Goal: Communication & Community: Share content

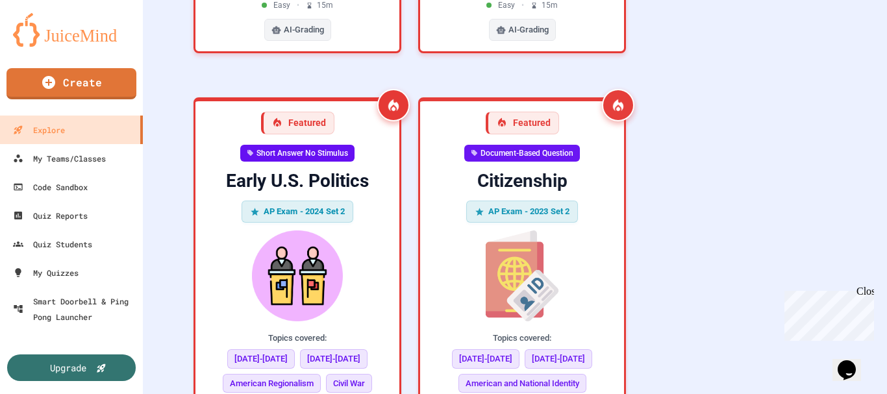
scroll to position [714, 0]
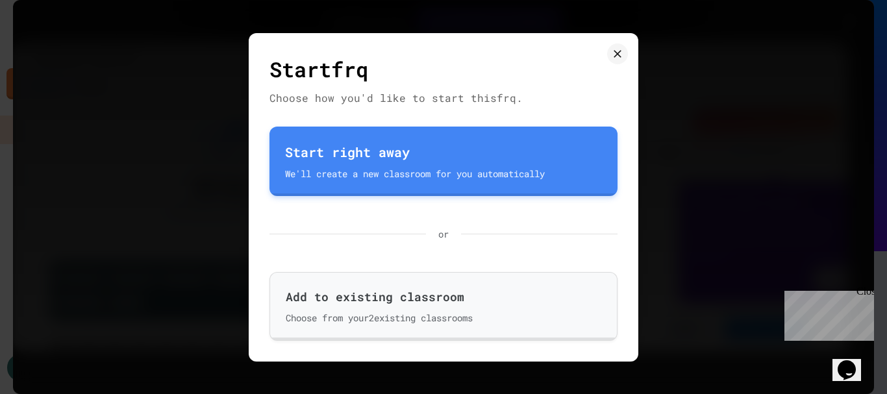
scroll to position [1298, 0]
click at [614, 53] on icon at bounding box center [617, 53] width 13 height 13
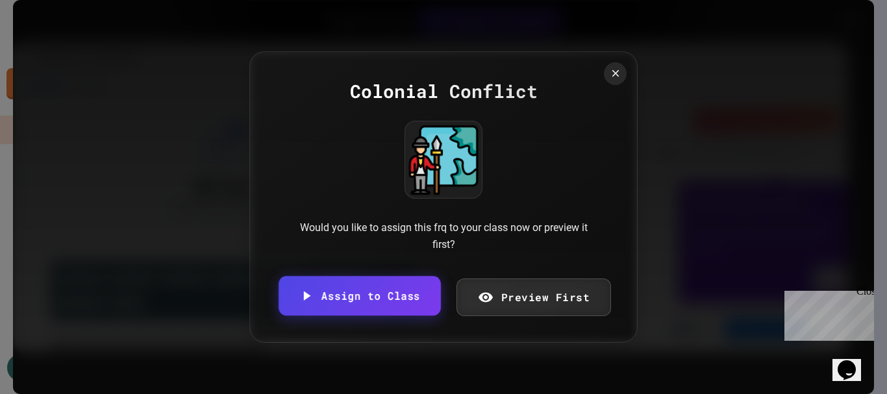
click at [321, 300] on link "Assign to Class" at bounding box center [359, 296] width 162 height 40
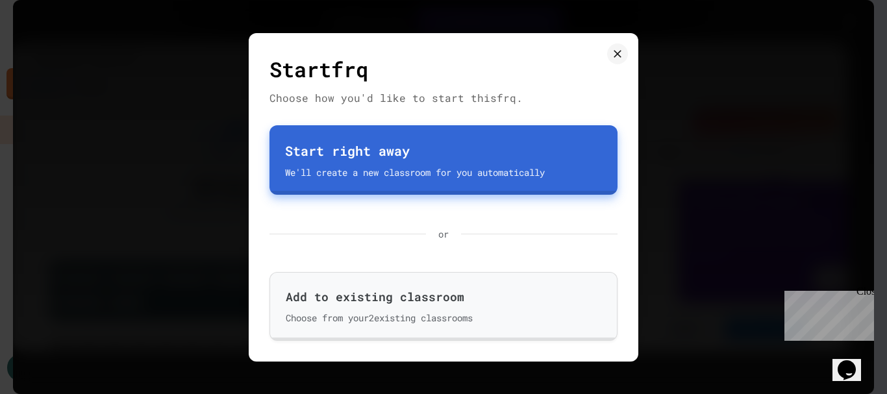
click at [447, 140] on button "Start right away We'll create a new classroom for you automatically" at bounding box center [443, 159] width 348 height 69
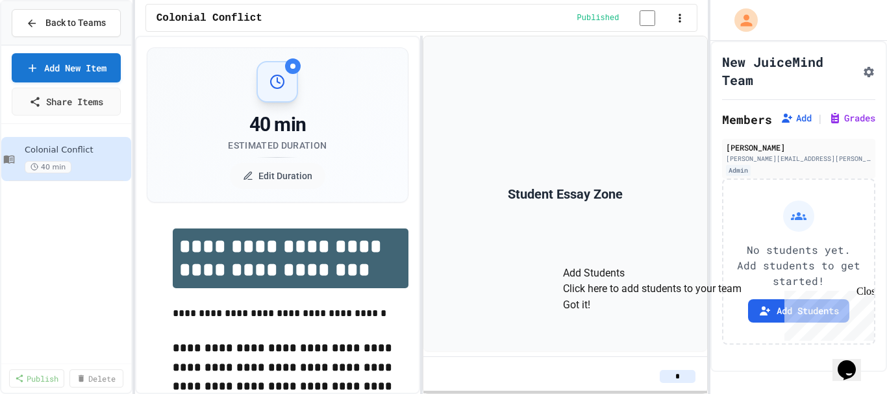
click at [590, 313] on button "Got it!" at bounding box center [576, 305] width 27 height 16
click at [868, 294] on div "Close" at bounding box center [864, 294] width 16 height 16
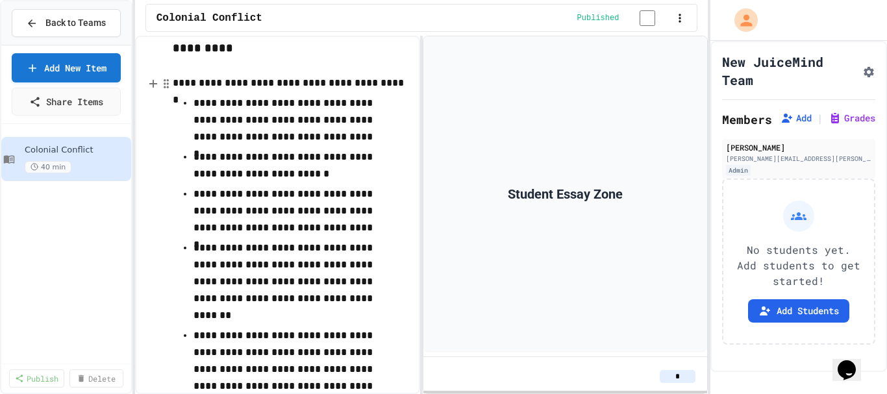
scroll to position [401, 0]
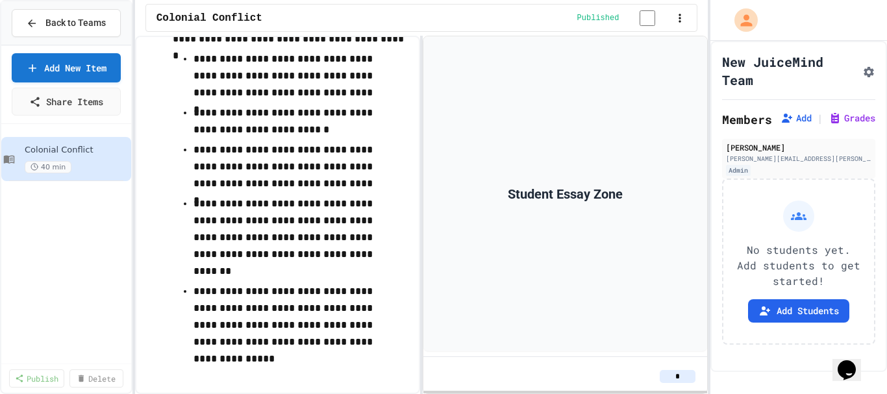
click at [673, 16] on icon "button" at bounding box center [679, 18] width 13 height 13
click at [855, 393] on div at bounding box center [443, 395] width 887 height 0
click at [862, 66] on icon "Assignment Settings" at bounding box center [868, 72] width 13 height 13
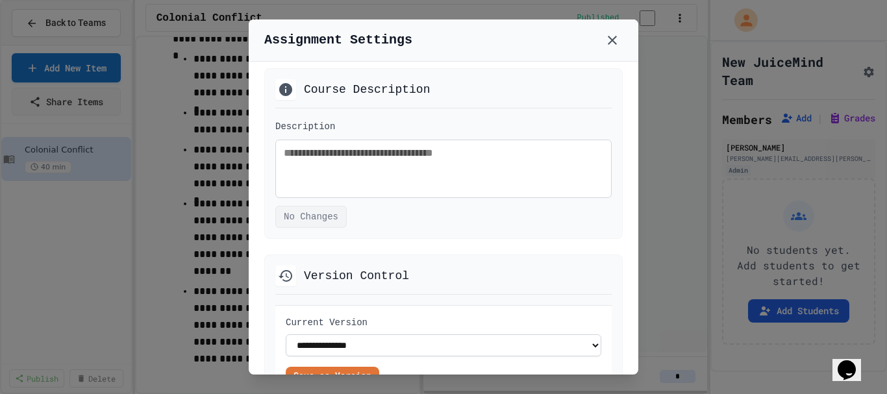
scroll to position [989, 0]
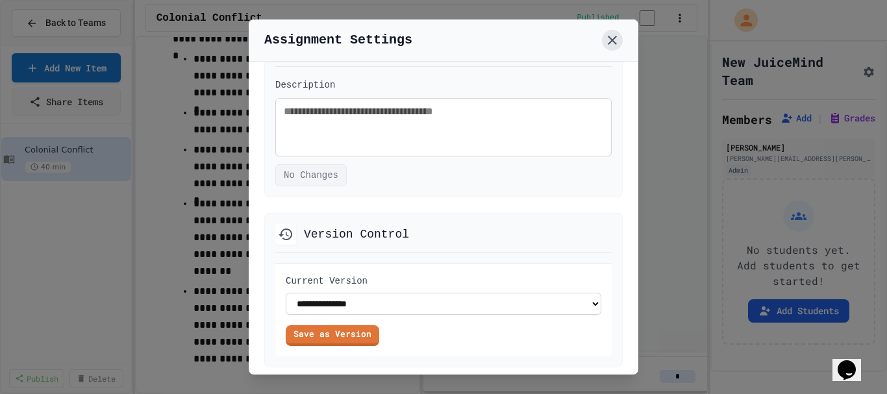
click at [611, 38] on icon at bounding box center [612, 40] width 16 height 16
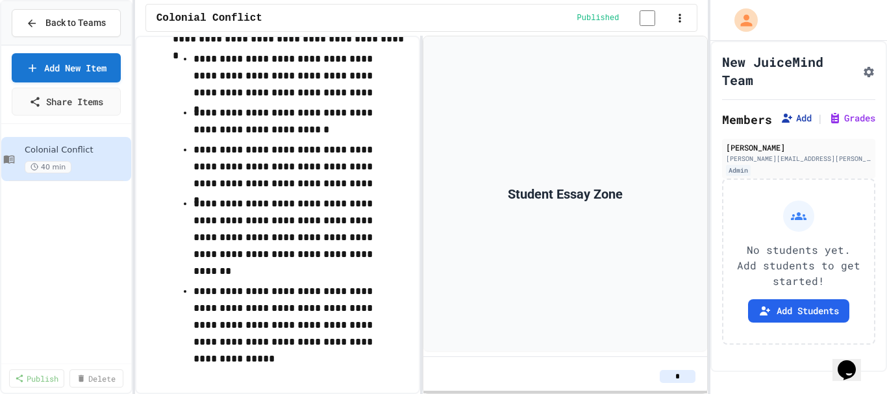
click at [780, 125] on button "Add" at bounding box center [795, 118] width 31 height 13
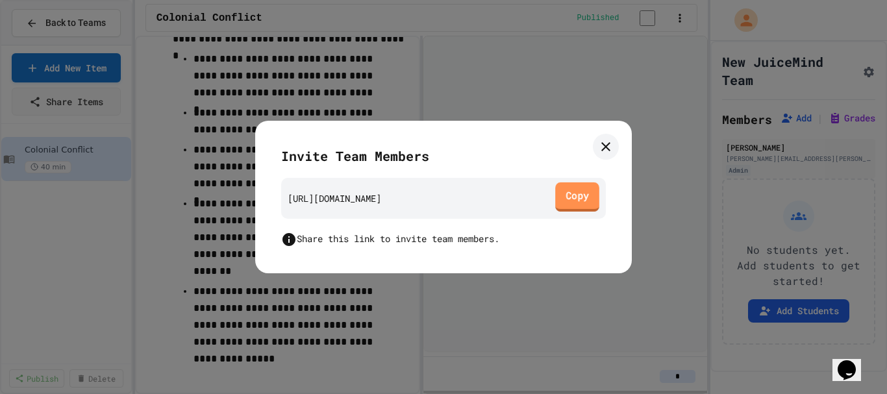
click at [577, 204] on link "Copy" at bounding box center [577, 196] width 44 height 29
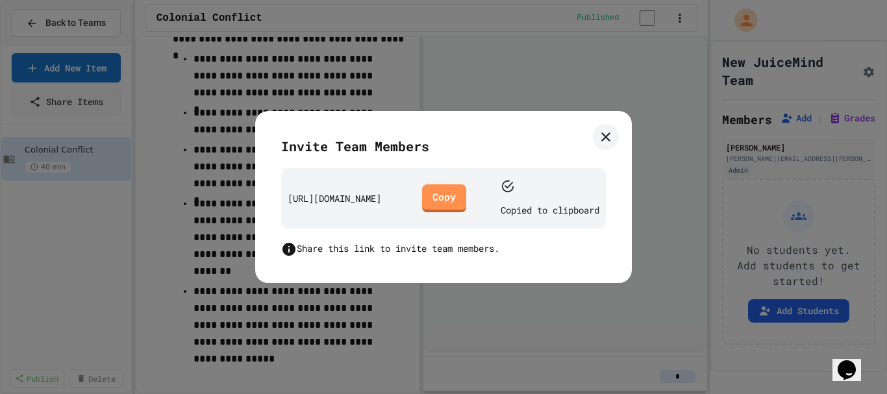
click at [606, 145] on icon at bounding box center [606, 137] width 16 height 16
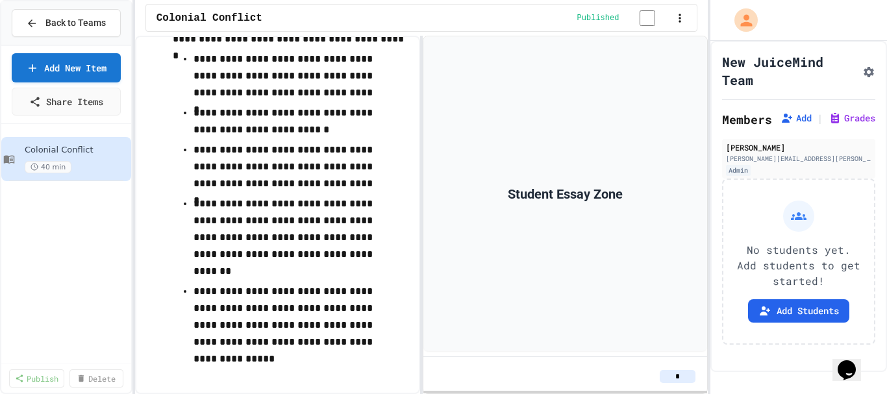
click at [682, 21] on icon "button" at bounding box center [679, 18] width 13 height 13
click at [65, 393] on div at bounding box center [443, 395] width 887 height 0
click at [69, 101] on link "Share Items" at bounding box center [65, 99] width 99 height 29
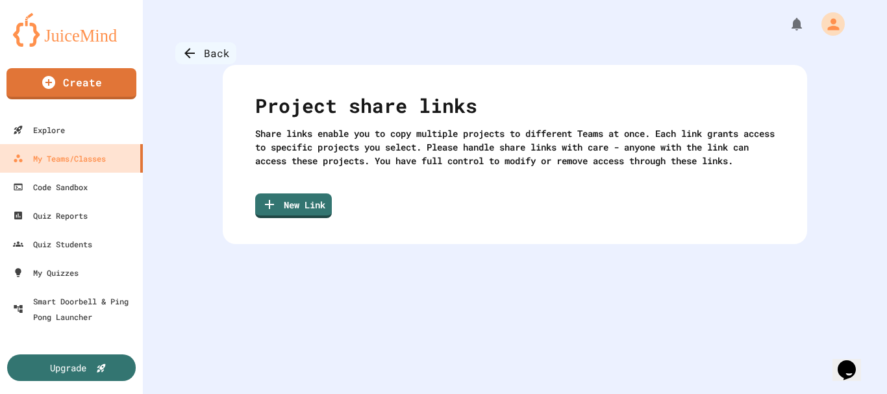
click at [199, 42] on div "Back" at bounding box center [205, 53] width 61 height 22
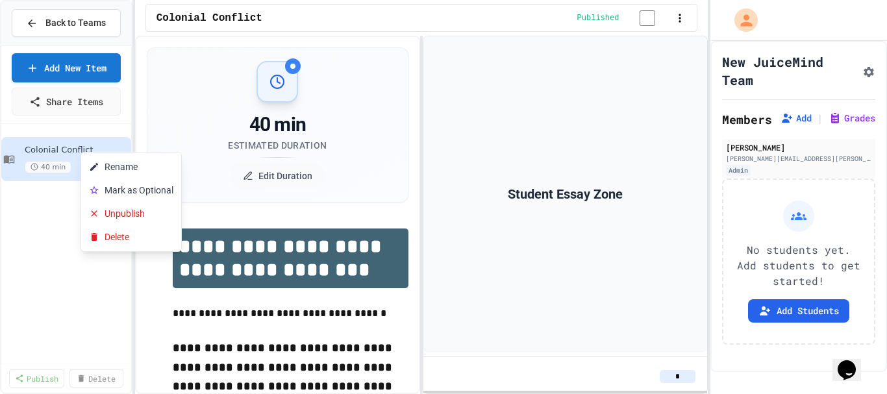
click at [35, 228] on div at bounding box center [443, 197] width 887 height 394
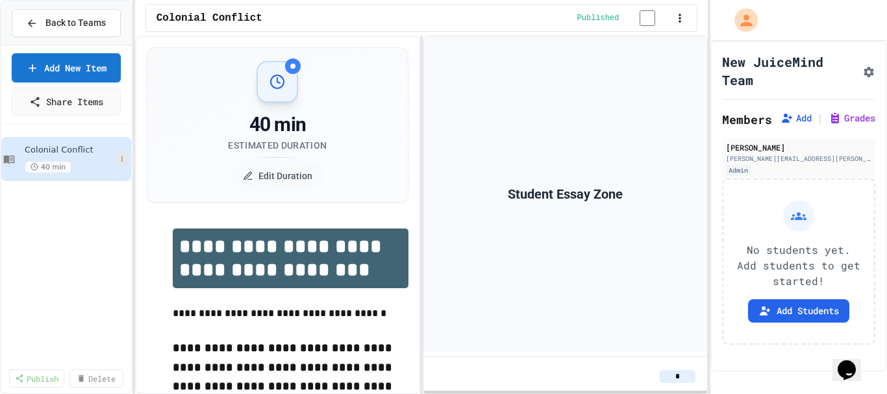
click at [119, 164] on button at bounding box center [122, 159] width 13 height 13
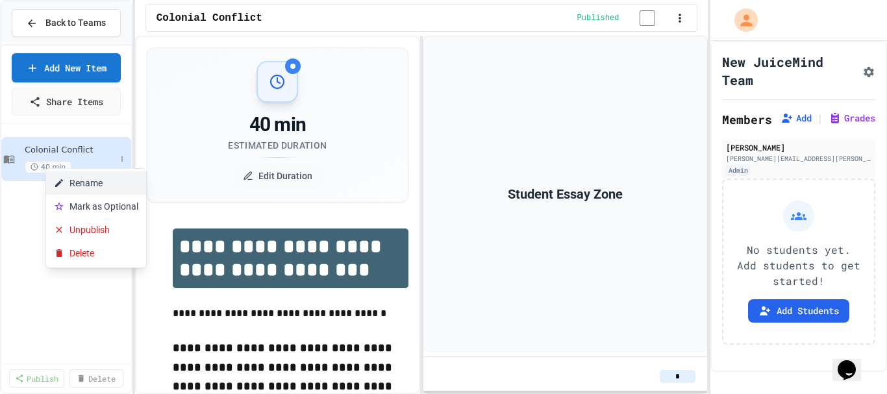
click at [103, 184] on button "Rename" at bounding box center [96, 182] width 100 height 23
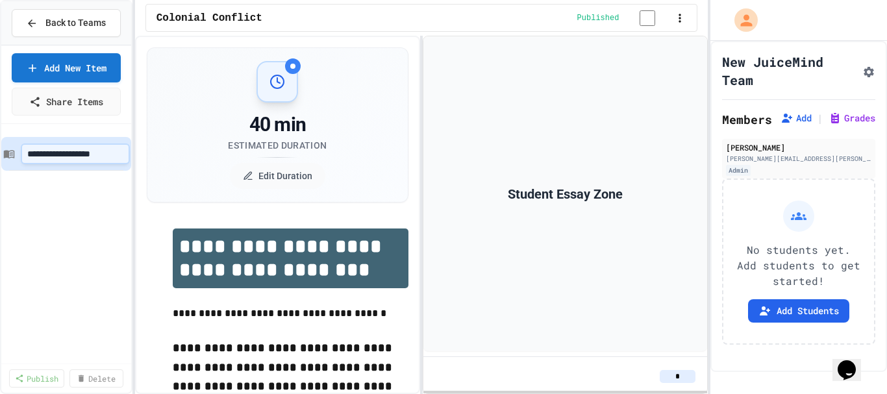
type input "**********"
type input "***"
click at [45, 302] on div "***" at bounding box center [66, 243] width 130 height 229
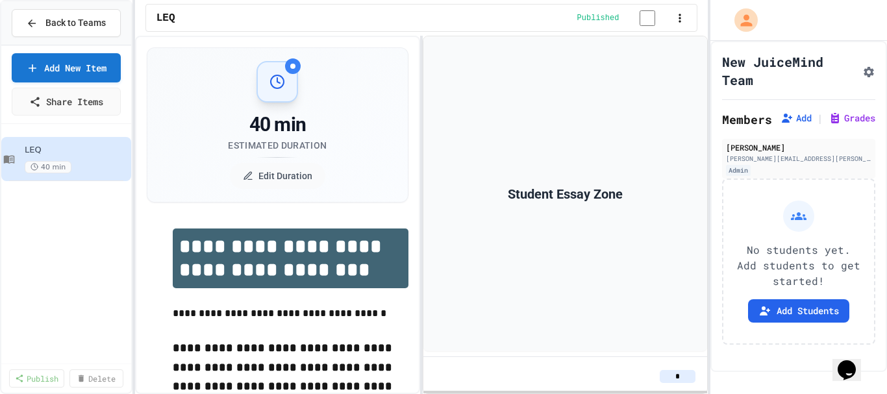
scroll to position [0, 0]
click at [60, 265] on div "LEQ 40 min" at bounding box center [66, 243] width 130 height 229
click at [23, 143] on div "LEQ 40 min" at bounding box center [66, 159] width 130 height 44
click at [49, 148] on span "LEQ" at bounding box center [70, 150] width 91 height 11
click at [119, 167] on div "LEQ 40 min" at bounding box center [66, 159] width 130 height 44
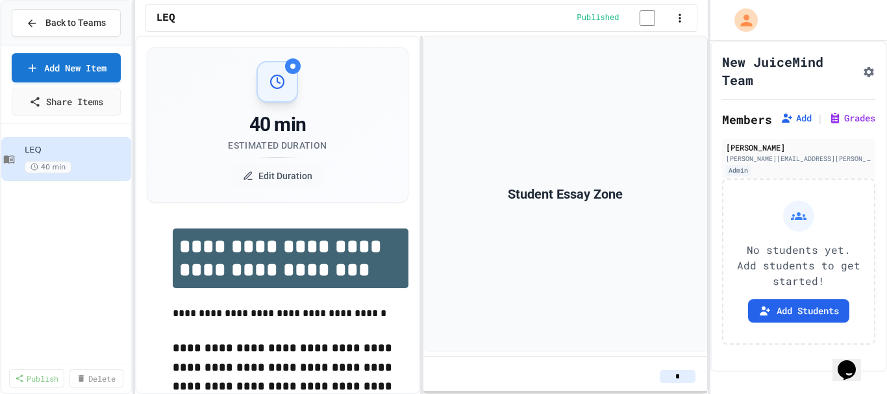
click at [118, 168] on div "LEQ 40 min" at bounding box center [66, 159] width 130 height 44
click at [0, 0] on icon at bounding box center [0, 0] width 0 height 0
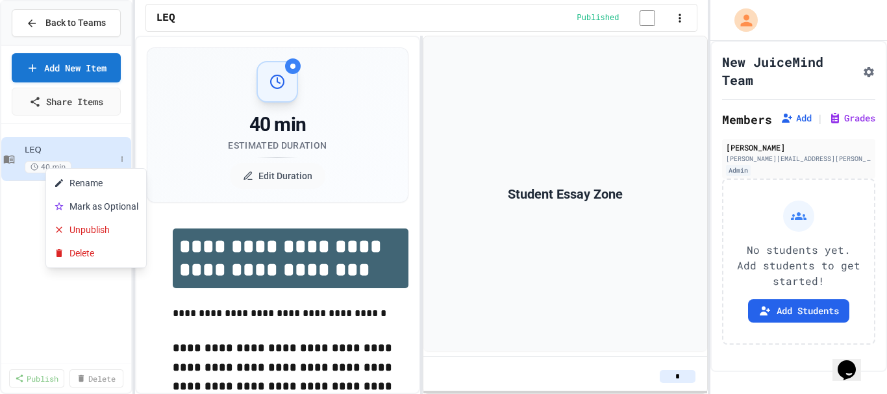
click at [123, 156] on div at bounding box center [443, 197] width 887 height 394
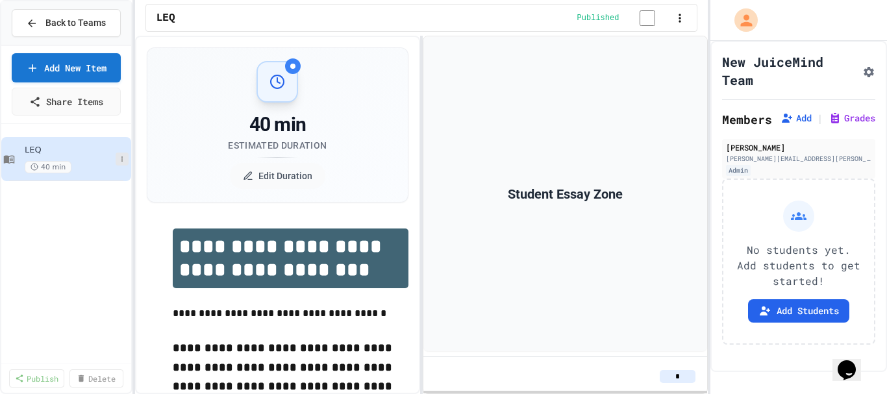
click at [120, 159] on icon at bounding box center [122, 159] width 8 height 8
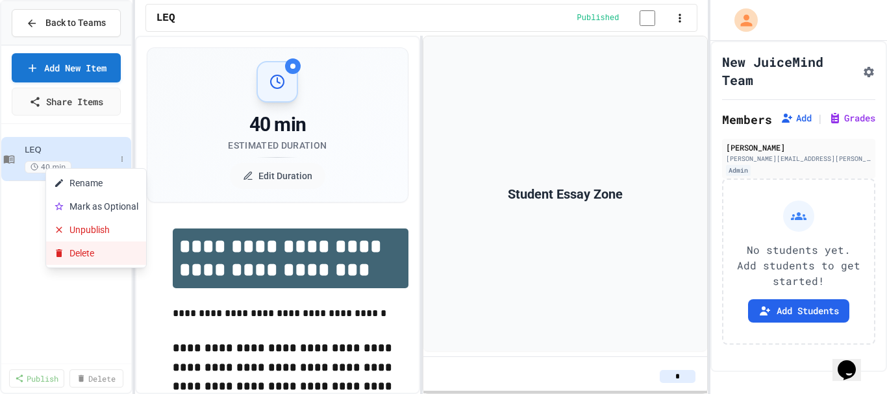
click at [67, 242] on button "Delete" at bounding box center [96, 252] width 100 height 23
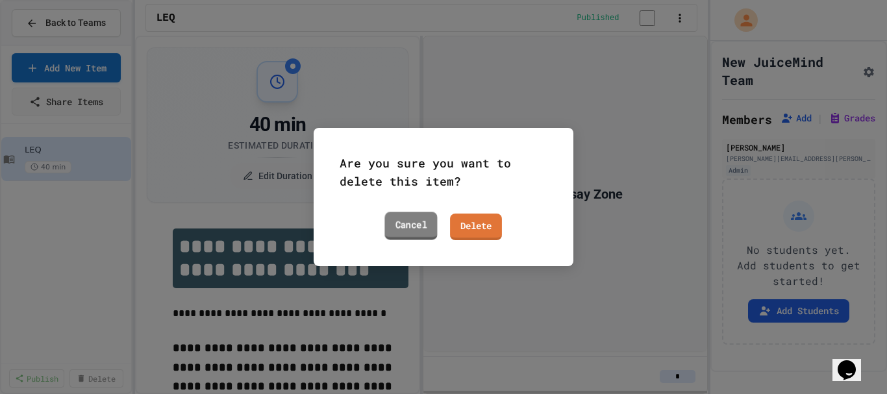
click at [419, 227] on link "Cancel" at bounding box center [410, 226] width 53 height 28
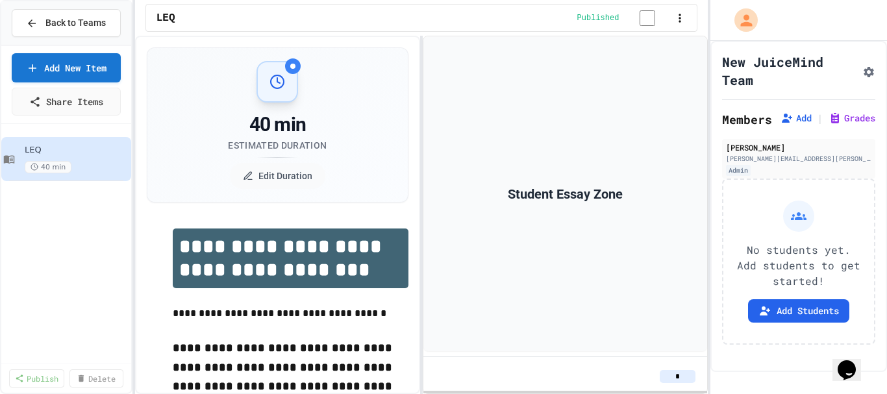
click at [841, 73] on div "New JuiceMind Team" at bounding box center [798, 71] width 153 height 36
click at [863, 74] on icon "Assignment Settings" at bounding box center [868, 72] width 10 height 10
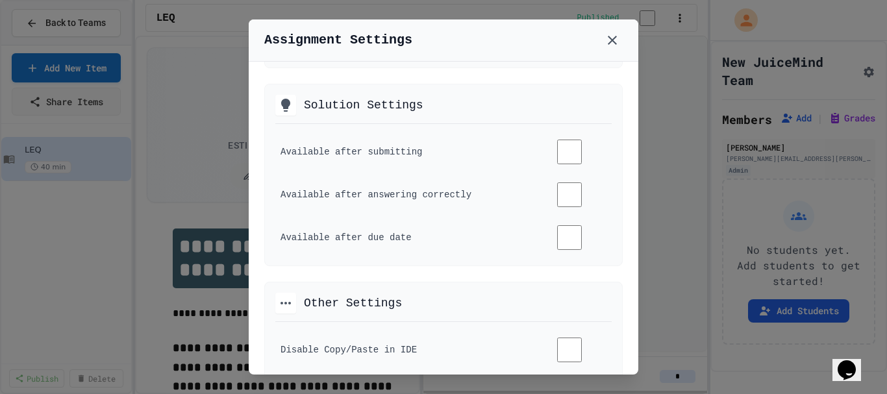
scroll to position [535, 0]
click at [611, 49] on button at bounding box center [612, 40] width 21 height 21
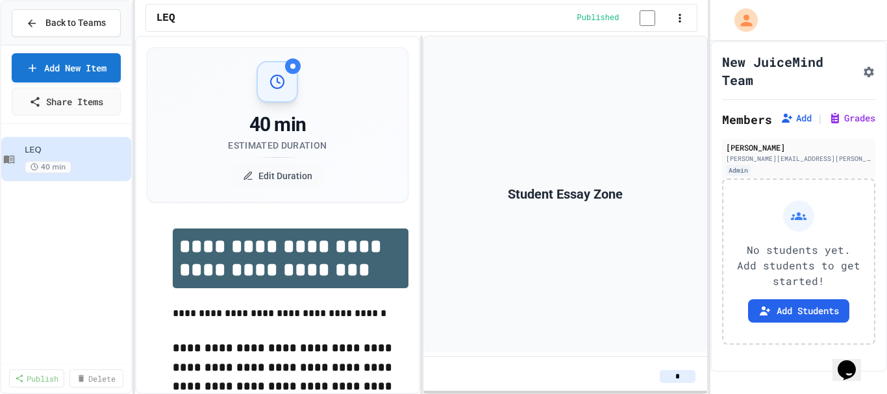
click at [794, 220] on icon at bounding box center [799, 216] width 16 height 8
click at [785, 323] on button "Add Students" at bounding box center [798, 310] width 101 height 23
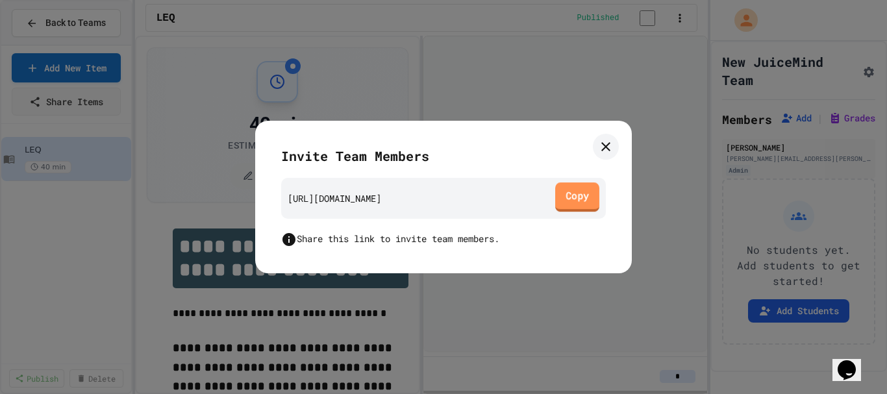
click at [563, 209] on link "Copy" at bounding box center [577, 196] width 44 height 29
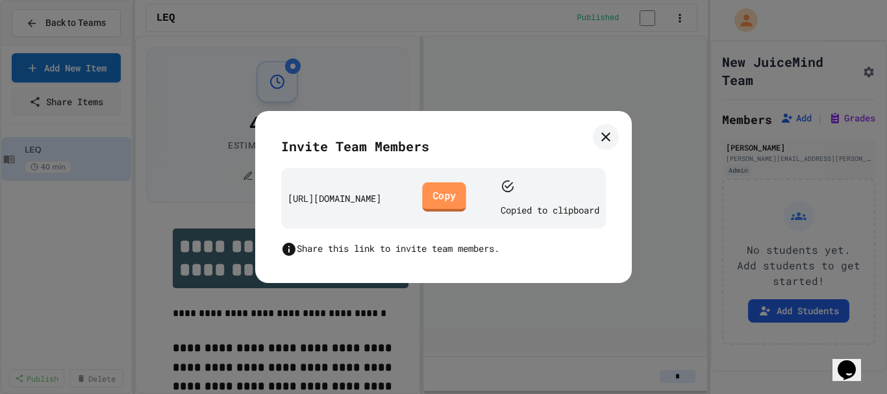
click at [465, 202] on link "Copy" at bounding box center [443, 196] width 43 height 29
